Goal: Task Accomplishment & Management: Complete application form

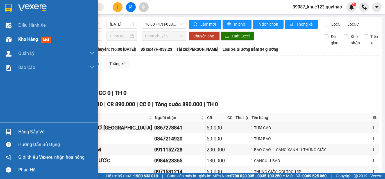
click at [12, 35] on div at bounding box center [9, 40] width 10 height 10
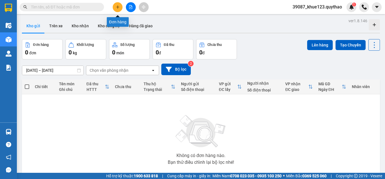
click at [114, 8] on button at bounding box center [118, 7] width 10 height 10
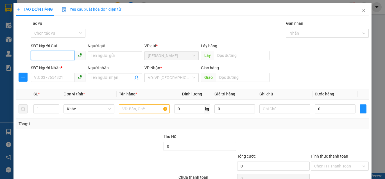
click at [38, 53] on input "SĐT Người Gửi" at bounding box center [53, 55] width 44 height 9
click at [55, 66] on div "0931266822" at bounding box center [57, 67] width 47 height 6
type input "0931266822"
type input "0359287907"
type input "SÂN GOL LONG THÀNH"
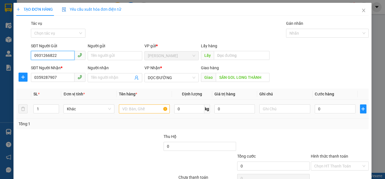
type input "0931266822"
click at [152, 107] on input "text" at bounding box center [144, 108] width 51 height 9
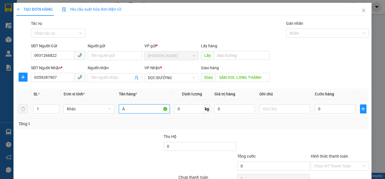
type input "Â"
click at [129, 107] on input "text" at bounding box center [144, 108] width 51 height 9
type input "Â"
drag, startPoint x: 129, startPoint y: 105, endPoint x: 136, endPoint y: 110, distance: 8.4
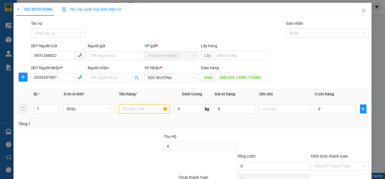
click at [135, 112] on input "text" at bounding box center [144, 108] width 51 height 9
type input "Â"
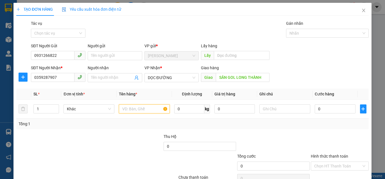
type input "Â"
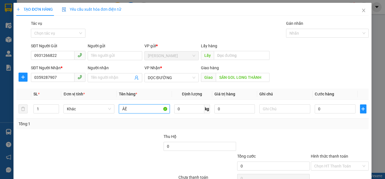
type input "Â"
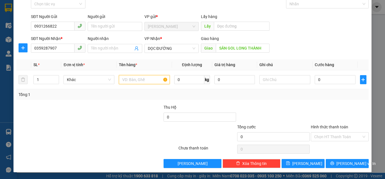
type input "Â"
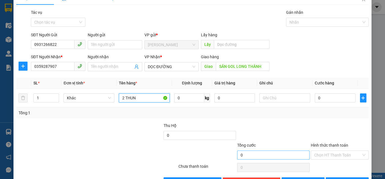
scroll to position [1, 0]
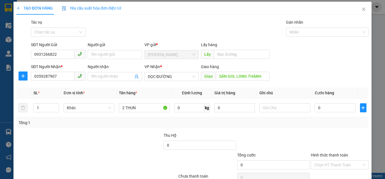
click at [342, 178] on html "Kết quả tìm kiếm ( 0 ) Bộ lọc No Data 39087_khue123.quythao 1 Điều hành xe Kho …" at bounding box center [192, 89] width 385 height 179
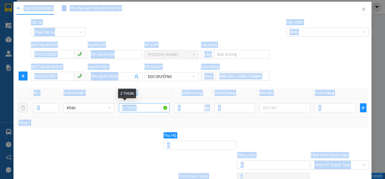
click at [147, 109] on input "2 THUN" at bounding box center [144, 107] width 51 height 9
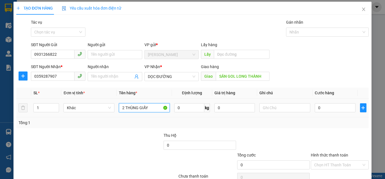
type input "2 THÙNG GIẤY"
drag, startPoint x: 328, startPoint y: 113, endPoint x: 330, endPoint y: 108, distance: 5.5
click at [328, 113] on td "0" at bounding box center [334, 107] width 45 height 19
click at [330, 108] on input "0" at bounding box center [334, 107] width 41 height 9
type input "2"
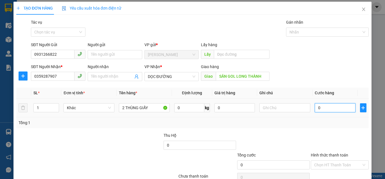
type input "2"
type input "27"
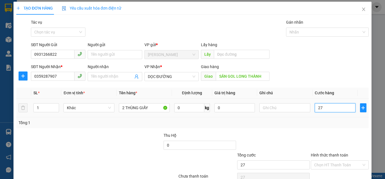
type input "270"
type input "2.700"
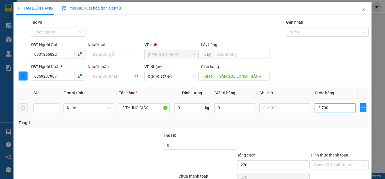
type input "2.700"
type input "27.000"
type input "270.000"
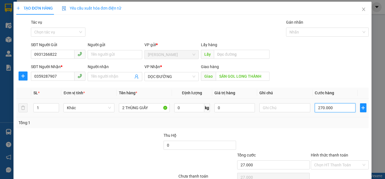
type input "270.000"
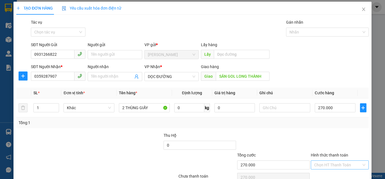
click at [340, 160] on input "Hình thức thanh toán" at bounding box center [337, 164] width 47 height 8
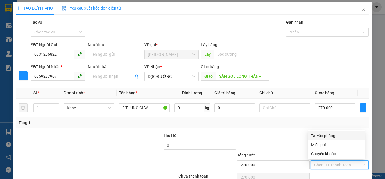
drag, startPoint x: 326, startPoint y: 153, endPoint x: 324, endPoint y: 135, distance: 18.7
click at [324, 135] on div "Tại văn phòng Miễn phí Chuyển khoản" at bounding box center [335, 144] width 57 height 27
click at [324, 135] on div "Tại văn phòng" at bounding box center [336, 135] width 50 height 6
type input "0"
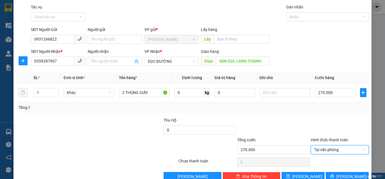
scroll to position [29, 0]
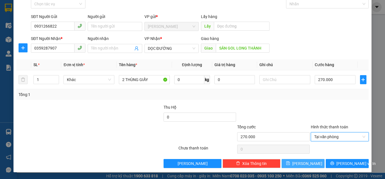
click at [300, 161] on span "Lưu" at bounding box center [307, 163] width 30 height 6
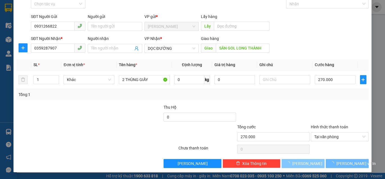
type input "0"
